Goal: Information Seeking & Learning: Learn about a topic

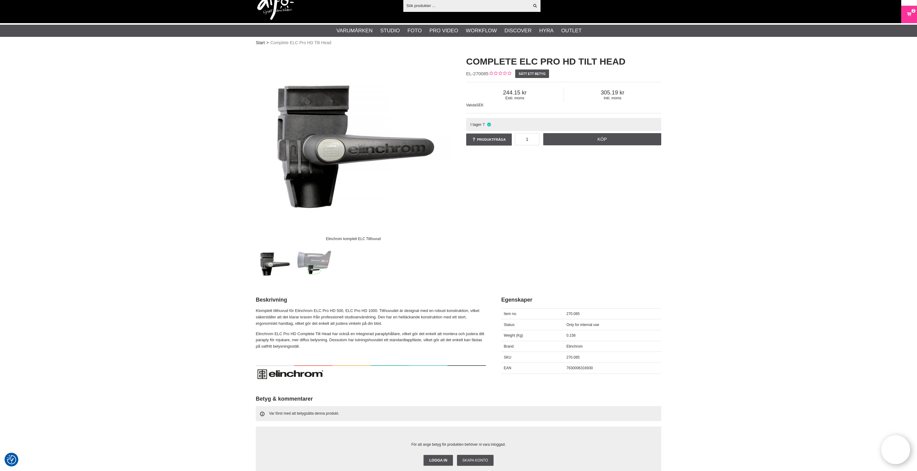
scroll to position [12, 0]
click at [448, 6] on input "text" at bounding box center [466, 5] width 126 height 9
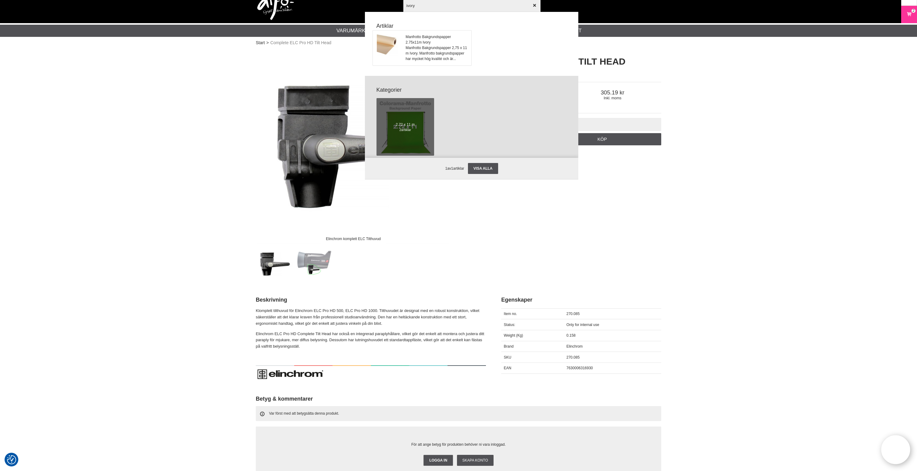
type input "ivory"
click at [420, 44] on span "Manfrotto Bakgrundspapper 2.75x11m Ivory" at bounding box center [437, 39] width 62 height 11
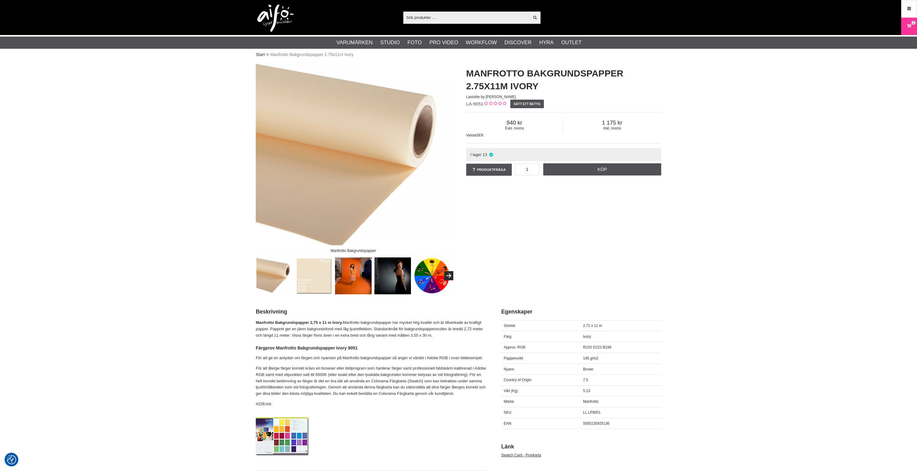
drag, startPoint x: 563, startPoint y: 282, endPoint x: 555, endPoint y: 277, distance: 10.1
click at [563, 281] on div "Manfrotto Bakgrundspapper Manfrotto Bakgrundspapper 2.75x11m Ivory Lastolite by…" at bounding box center [458, 178] width 421 height 234
drag, startPoint x: 482, startPoint y: 104, endPoint x: 466, endPoint y: 105, distance: 16.2
click at [466, 105] on span "LA-9051" at bounding box center [474, 103] width 17 height 5
copy span "LA-9051"
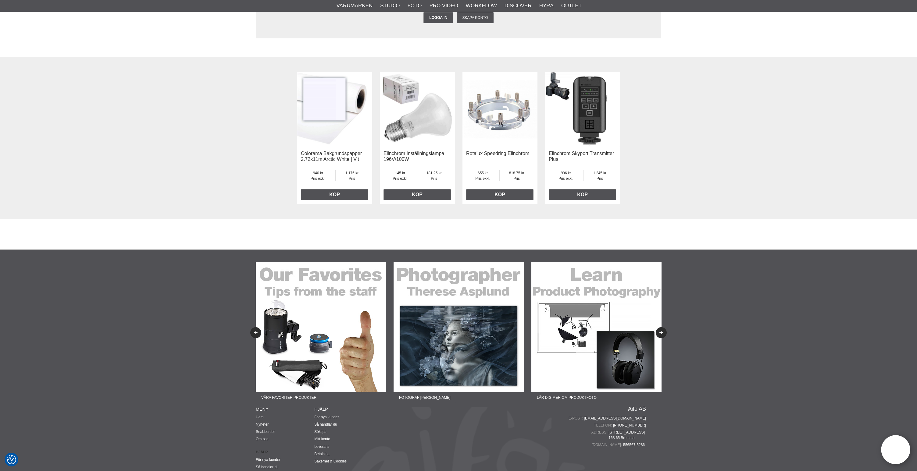
scroll to position [1334, 0]
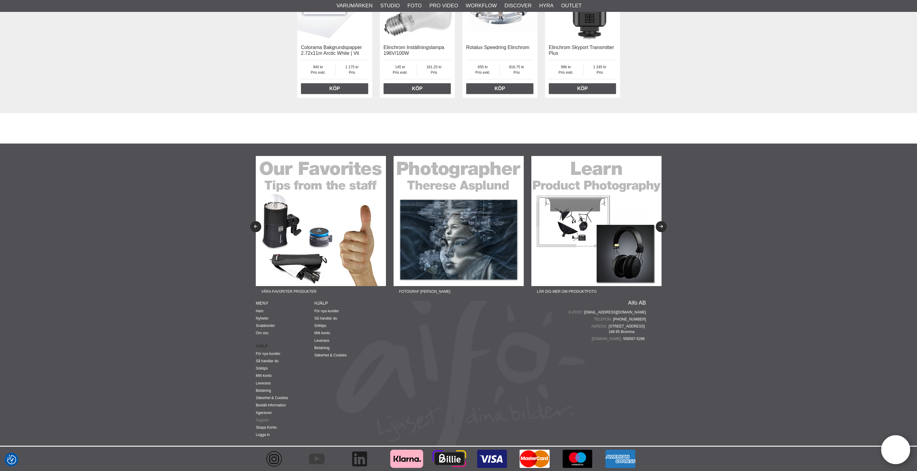
click at [263, 420] on link "Support" at bounding box center [262, 420] width 13 height 4
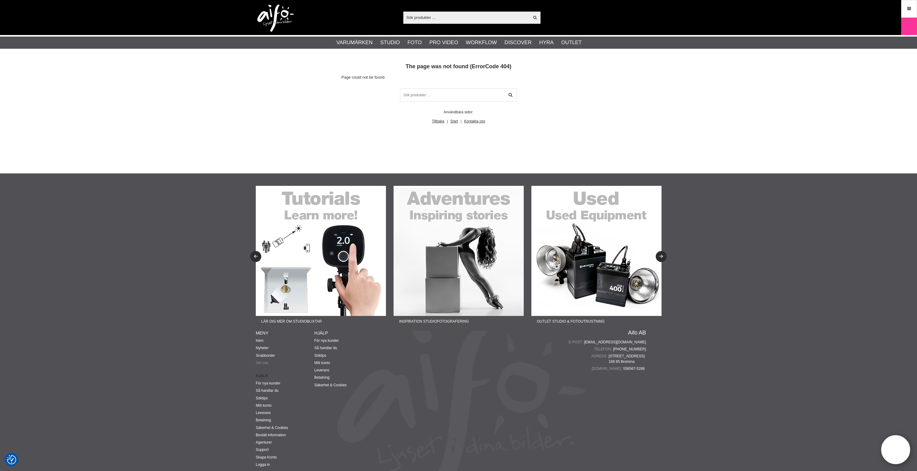
click at [262, 361] on link "Om oss" at bounding box center [262, 363] width 13 height 4
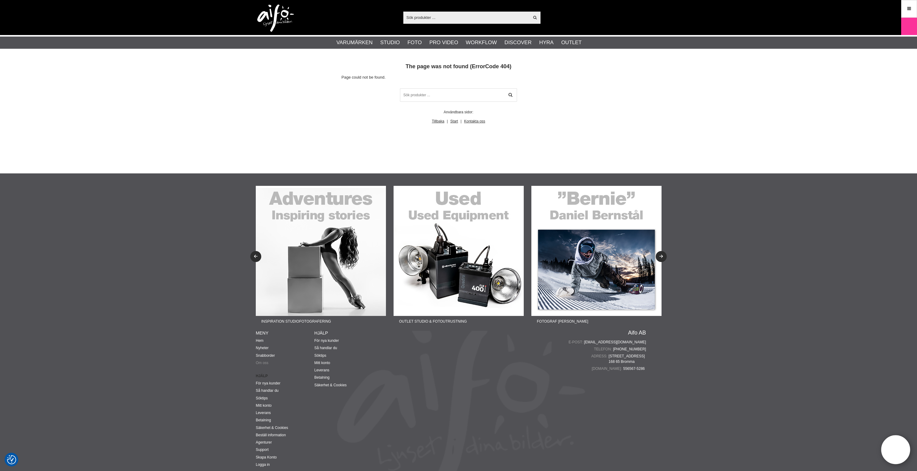
click at [266, 364] on link "Om oss" at bounding box center [262, 363] width 13 height 4
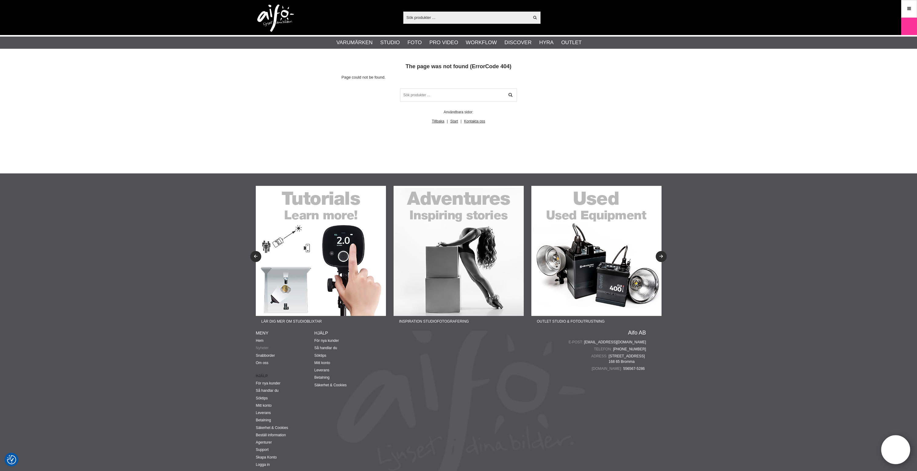
click at [264, 345] on ul "Hem Nyheter Snabborder Om oss Hjälp För nya kunder Så handlar du Söktips Mitt k…" at bounding box center [285, 403] width 59 height 130
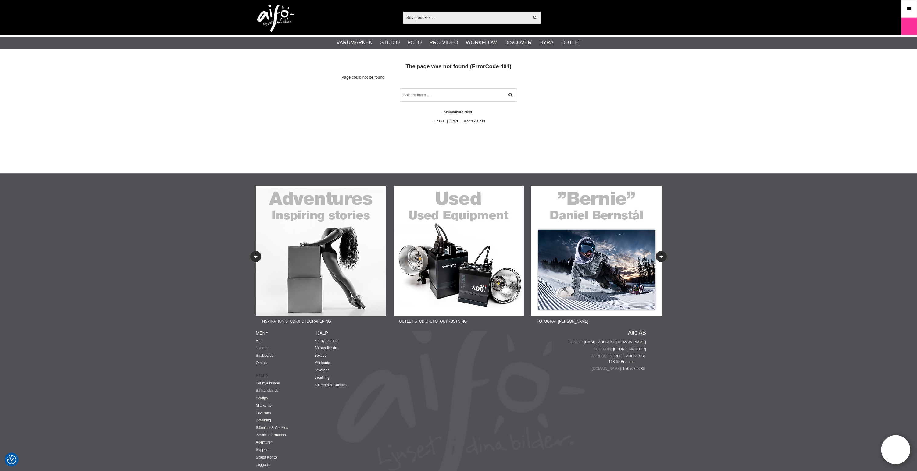
click at [264, 348] on link "Nyheter" at bounding box center [262, 348] width 13 height 4
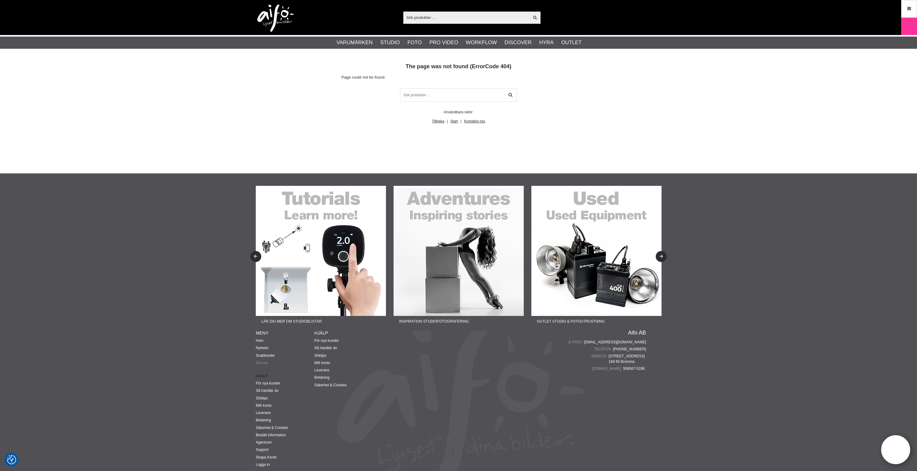
click at [264, 363] on link "Om oss" at bounding box center [262, 363] width 13 height 4
click at [276, 11] on img at bounding box center [275, 18] width 37 height 27
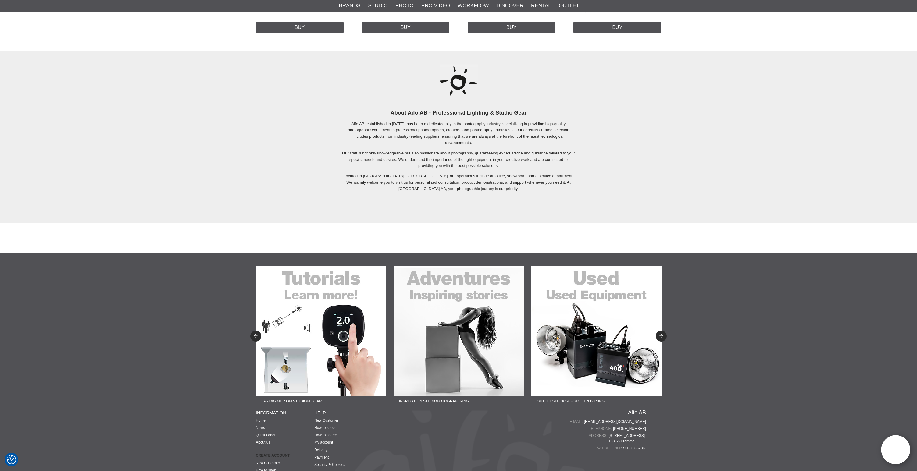
scroll to position [1377, 0]
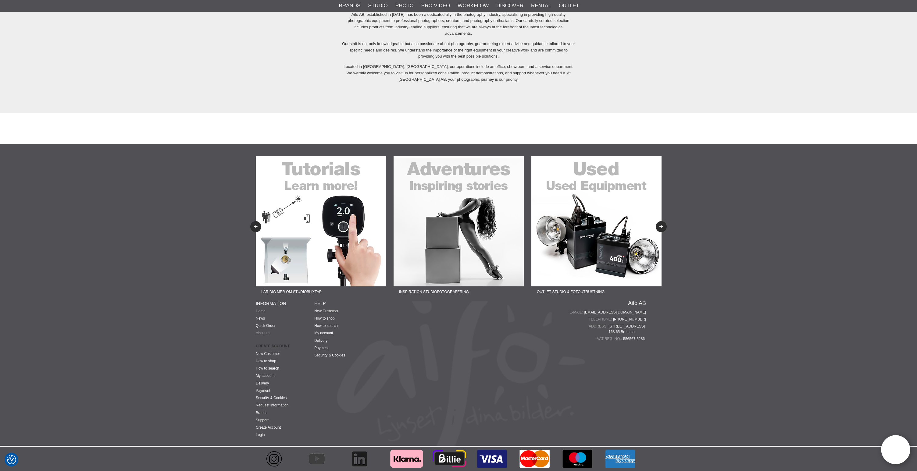
click at [265, 333] on link "About us" at bounding box center [263, 333] width 14 height 4
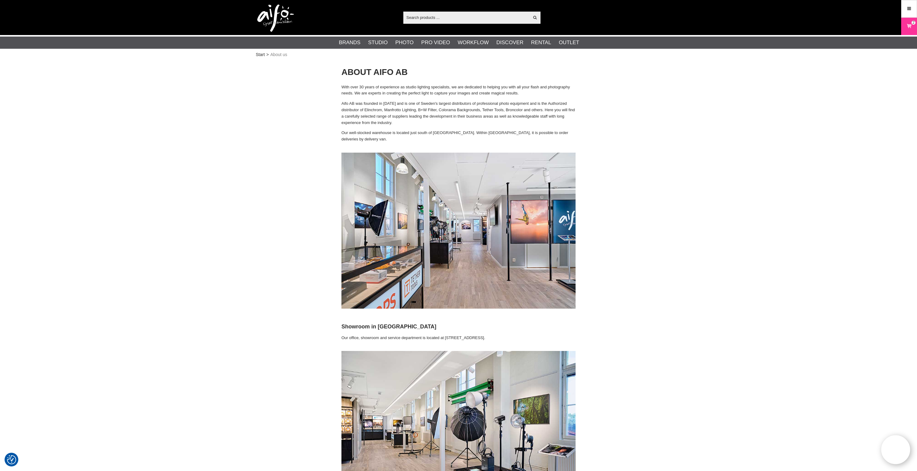
click at [422, 18] on input "text" at bounding box center [466, 17] width 126 height 9
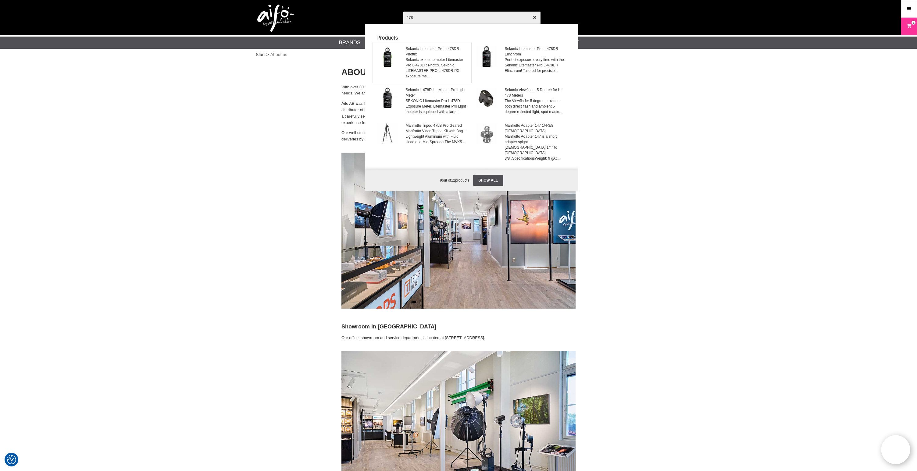
type input "478"
click at [419, 50] on span "Sekonic Litemaster Pro L-478DR Phottix" at bounding box center [437, 51] width 62 height 11
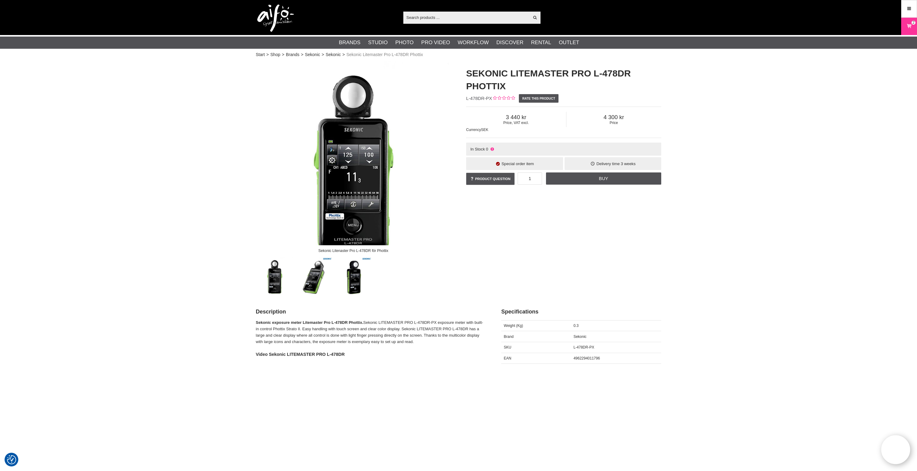
click at [427, 18] on input "text" at bounding box center [466, 17] width 126 height 9
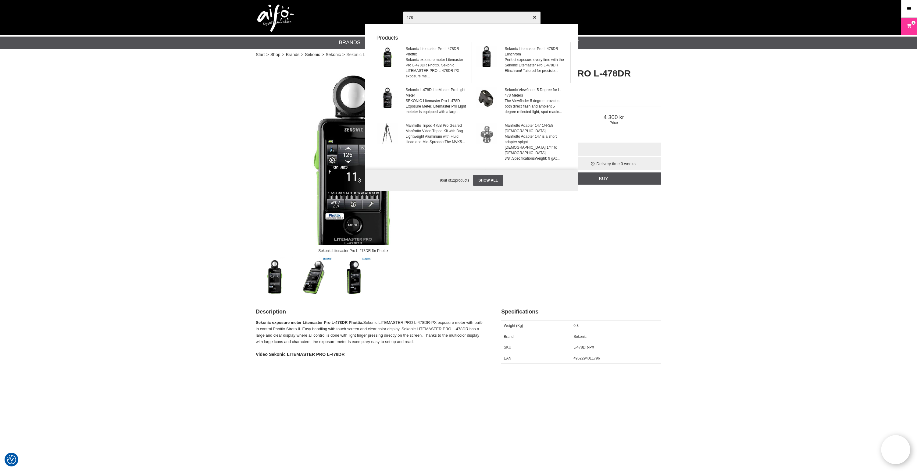
type input "478"
click at [495, 58] on img at bounding box center [486, 56] width 21 height 21
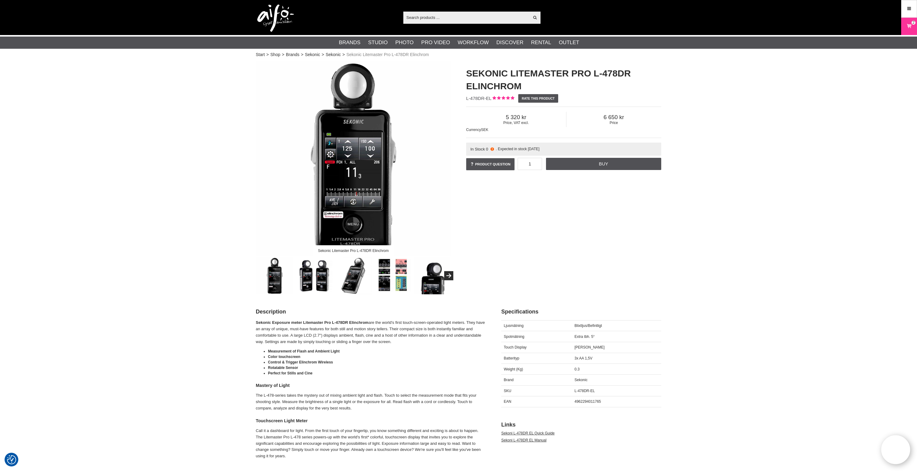
click at [421, 20] on input "text" at bounding box center [466, 17] width 126 height 9
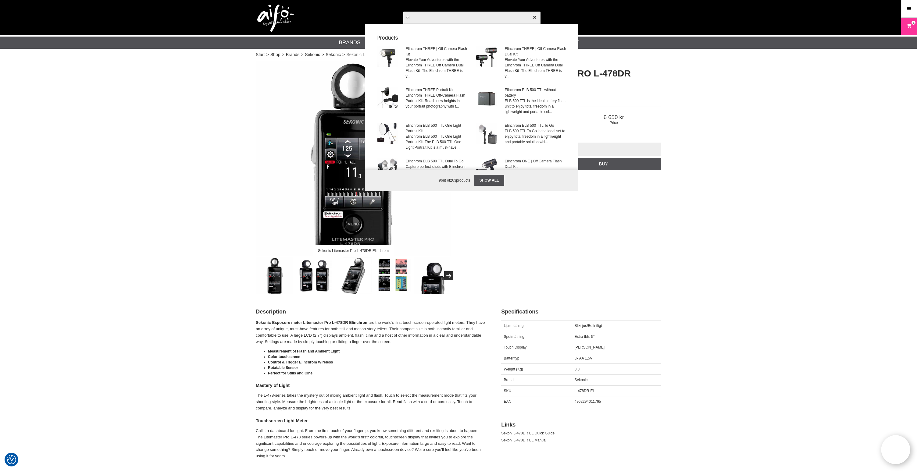
type input "el"
drag, startPoint x: 249, startPoint y: 124, endPoint x: 340, endPoint y: 38, distance: 125.7
click at [251, 120] on div at bounding box center [458, 235] width 917 height 471
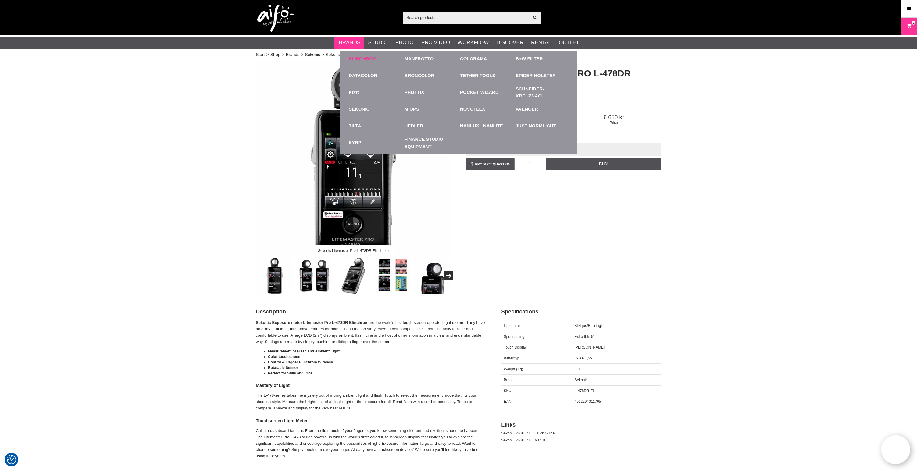
click at [359, 57] on link "Elinchrom" at bounding box center [363, 58] width 28 height 7
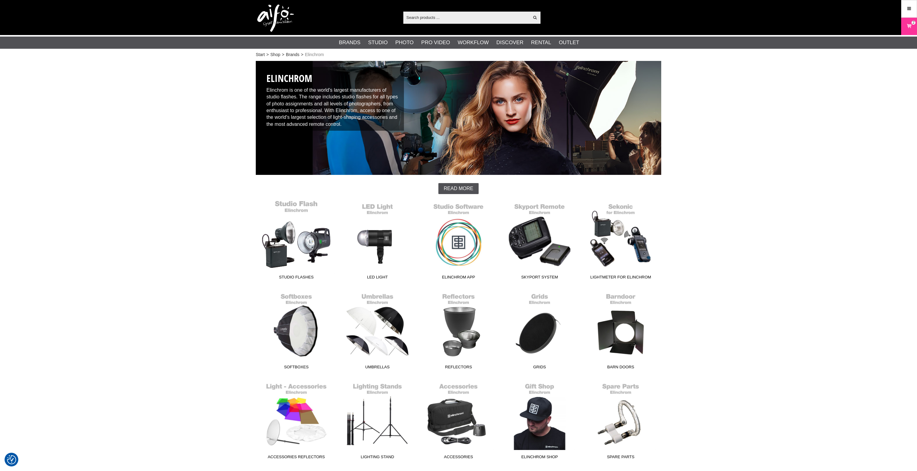
click at [304, 235] on link "Studio Flashes" at bounding box center [296, 241] width 81 height 82
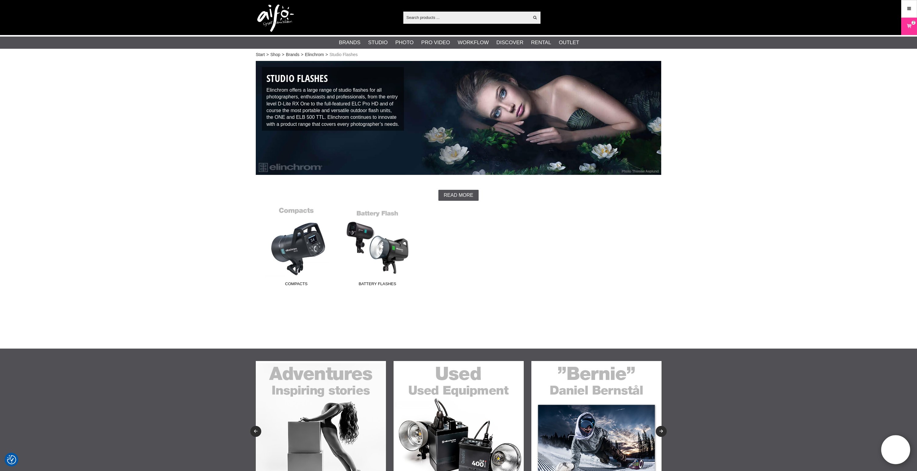
click at [313, 252] on link "Compacts" at bounding box center [296, 248] width 81 height 82
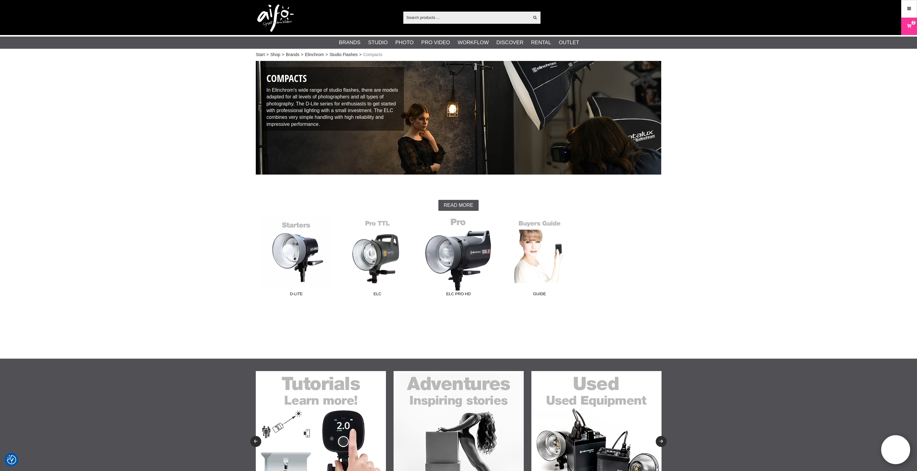
click at [465, 263] on link "ELC Pro HD" at bounding box center [458, 258] width 81 height 82
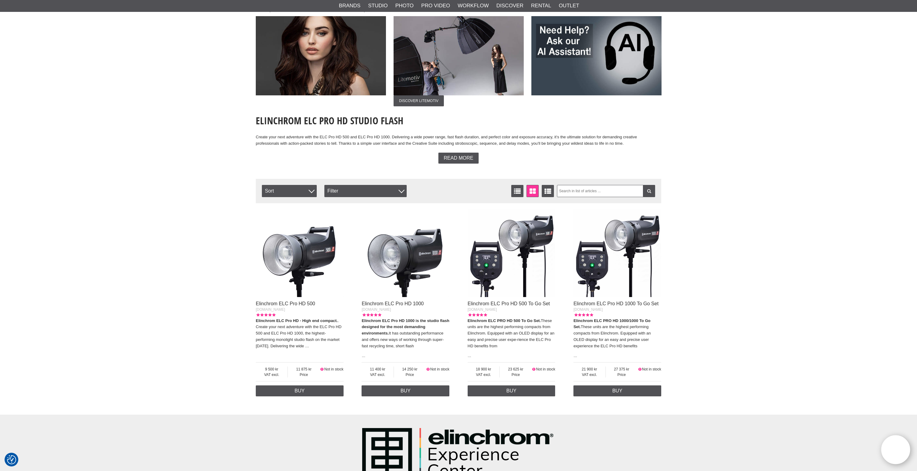
scroll to position [45, 0]
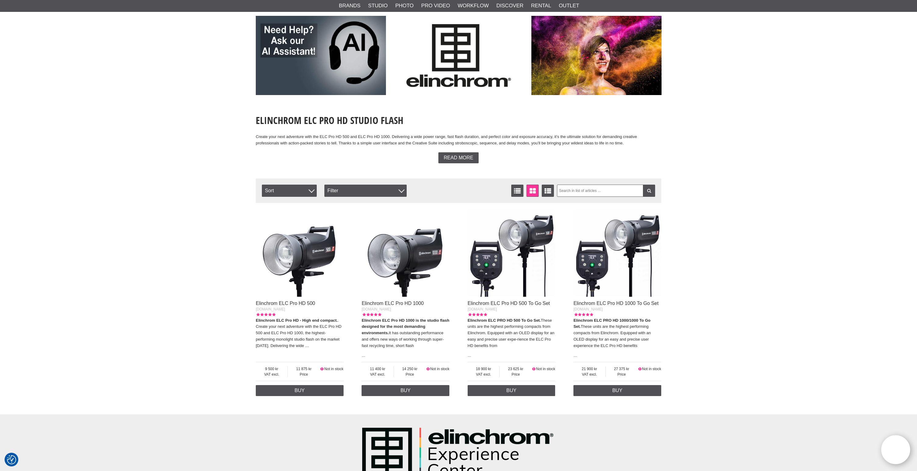
drag, startPoint x: 401, startPoint y: 249, endPoint x: 404, endPoint y: 250, distance: 3.4
click at [401, 249] on img at bounding box center [406, 253] width 88 height 88
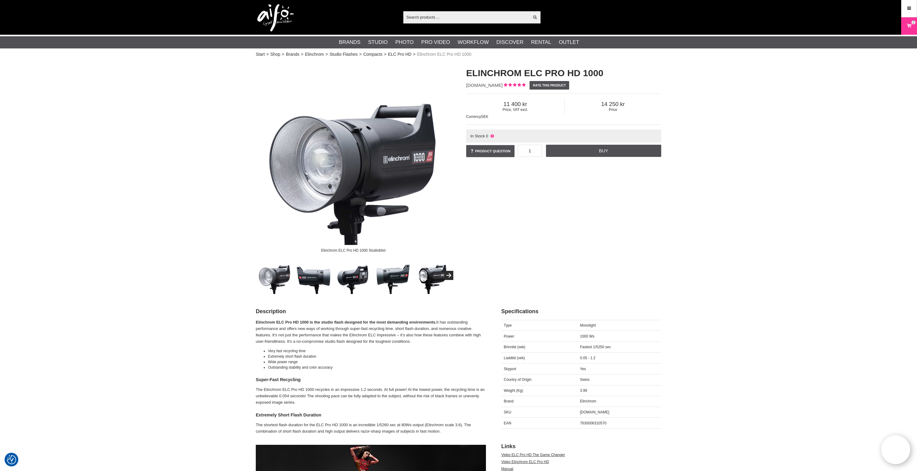
scroll to position [1, 0]
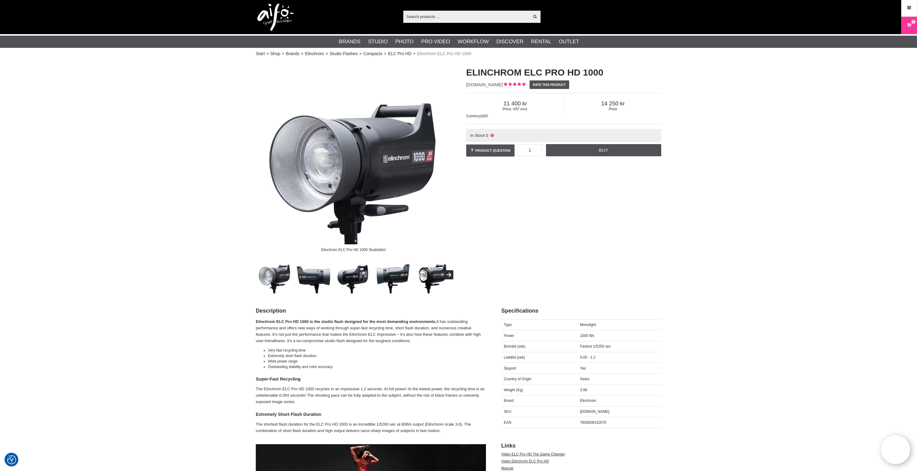
click at [606, 283] on div "Elinchrom ELC Pro HD 1000 Studioblixt Elinchrom ELC Pro HD 1000 [DOMAIN_NAME] R…" at bounding box center [458, 177] width 421 height 234
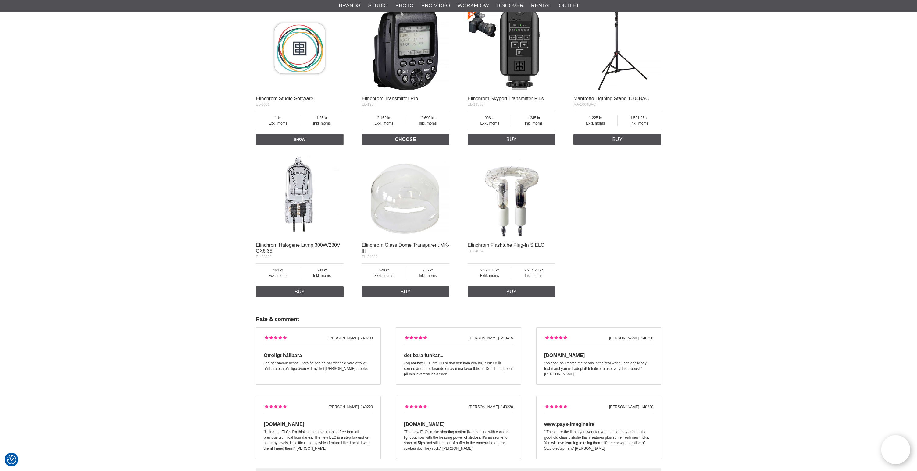
scroll to position [1772, 0]
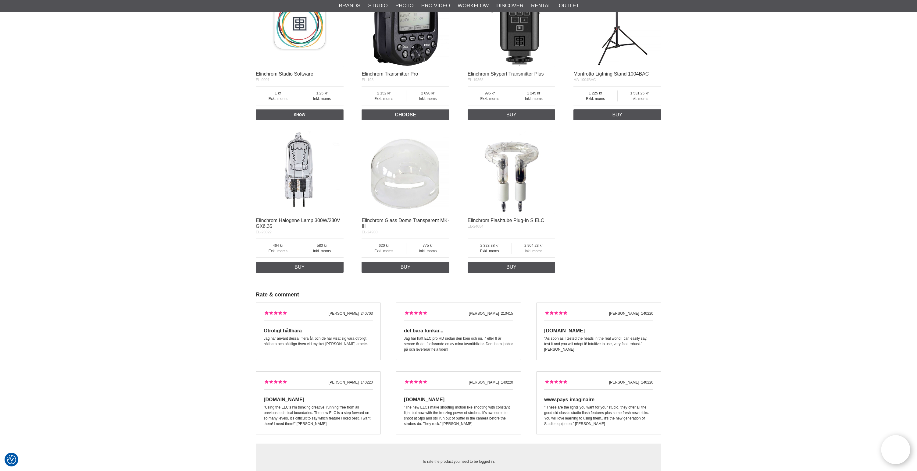
click at [620, 271] on div "Elinchrom Studio Software EL-0001 Exkl. moms 1 Inkl. moms 1.25 Show Elinchrom T…" at bounding box center [458, 126] width 405 height 299
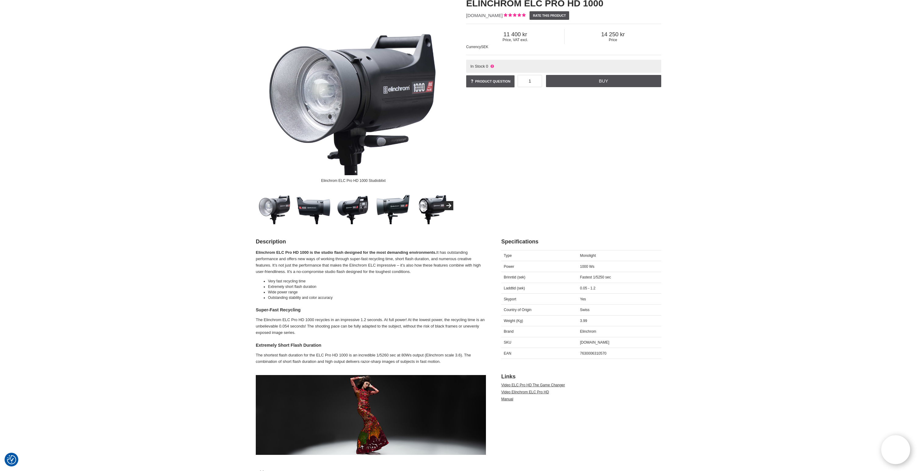
scroll to position [0, 0]
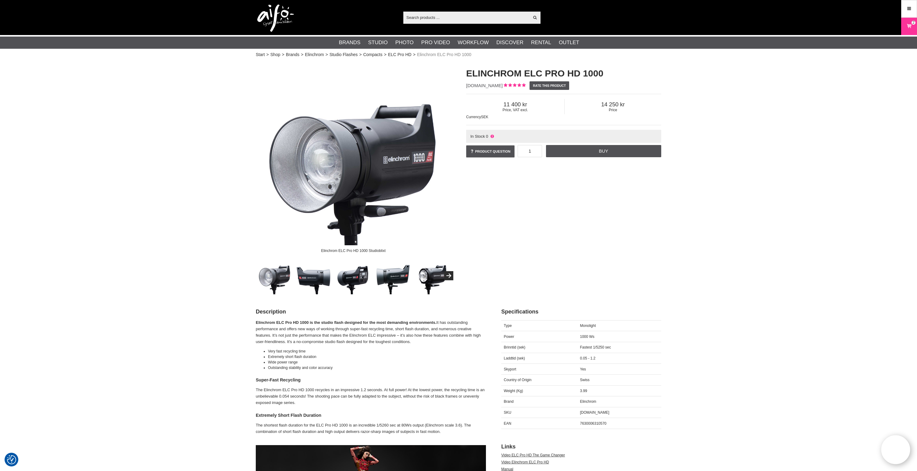
click at [591, 268] on div "Elinchrom ELC Pro HD 1000 Studioblixt Elinchrom ELC Pro HD 1000 [DOMAIN_NAME] R…" at bounding box center [458, 178] width 421 height 234
click at [558, 223] on div "Elinchrom ELC Pro HD 1000 Studioblixt Elinchrom ELC Pro HD 1000 [DOMAIN_NAME] R…" at bounding box center [458, 178] width 421 height 234
